Goal: Information Seeking & Learning: Learn about a topic

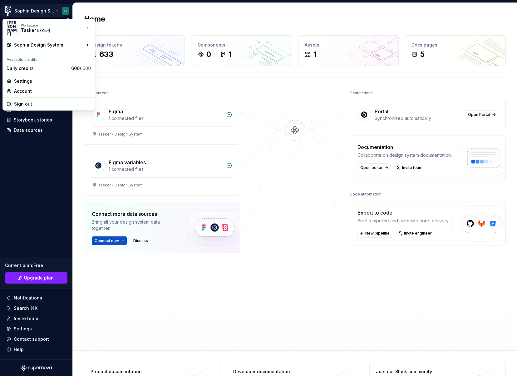
click at [51, 12] on html "T태 Sophia Design System D Home Documentation Analytics Code automation Design s…" at bounding box center [258, 188] width 517 height 376
click at [148, 83] on html "T태 Sophia Design System D Home Documentation Analytics Code automation Design s…" at bounding box center [258, 188] width 517 height 376
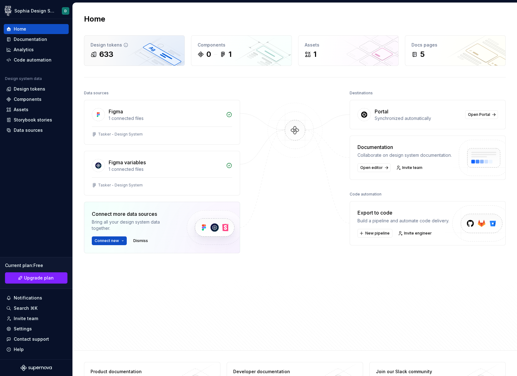
click at [140, 59] on div "633" at bounding box center [135, 54] width 88 height 10
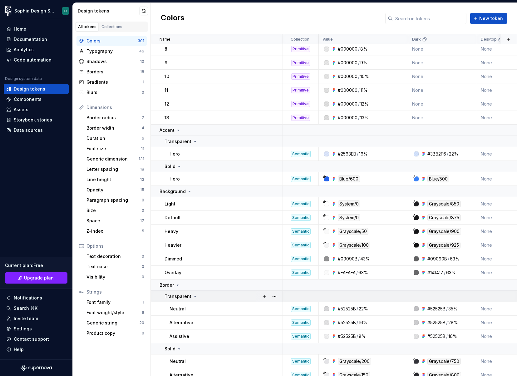
scroll to position [251, 0]
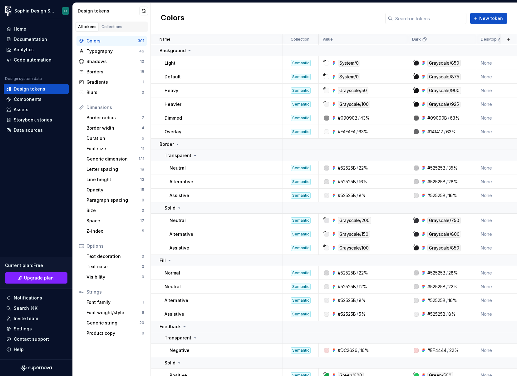
click at [117, 41] on div "Colors" at bounding box center [112, 41] width 51 height 6
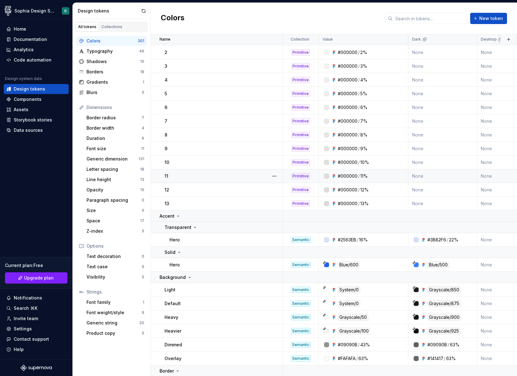
scroll to position [0, 0]
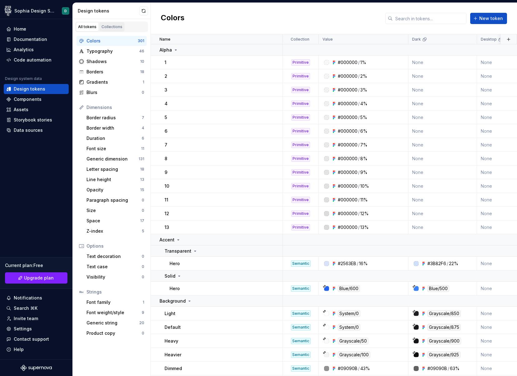
click at [116, 28] on div "Collections" at bounding box center [112, 26] width 21 height 5
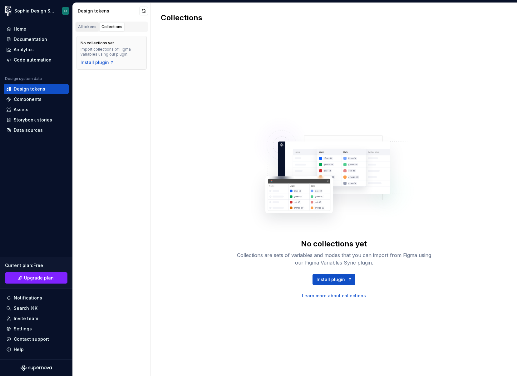
click at [91, 27] on div "All tokens" at bounding box center [87, 26] width 18 height 5
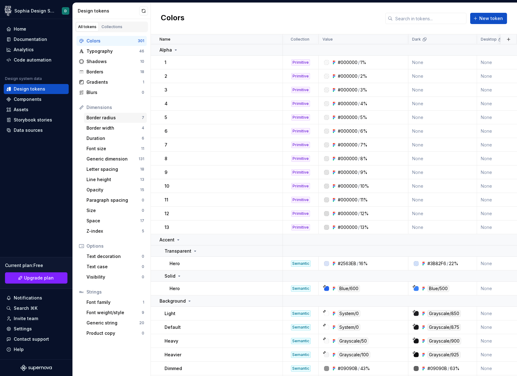
click at [104, 119] on div "Border radius" at bounding box center [114, 118] width 55 height 6
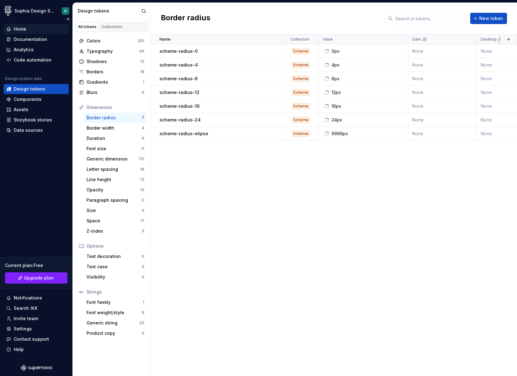
click at [22, 31] on div "Home" at bounding box center [20, 29] width 12 height 6
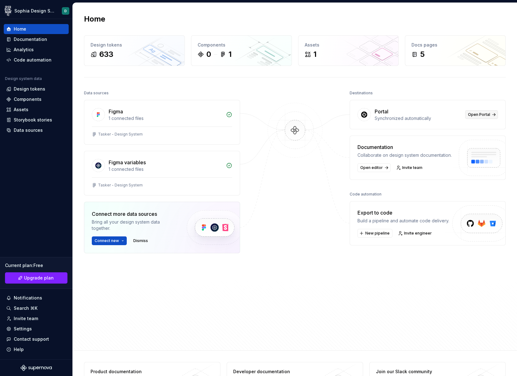
click at [492, 116] on link "Open Portal" at bounding box center [481, 114] width 33 height 9
click at [459, 57] on div "5" at bounding box center [456, 54] width 88 height 10
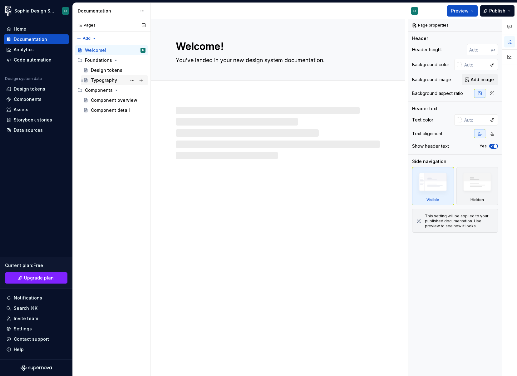
click at [113, 77] on div "Typography" at bounding box center [104, 80] width 26 height 6
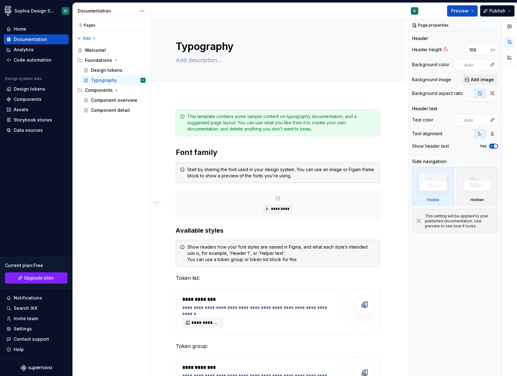
type textarea "*"
